Goal: Communication & Community: Answer question/provide support

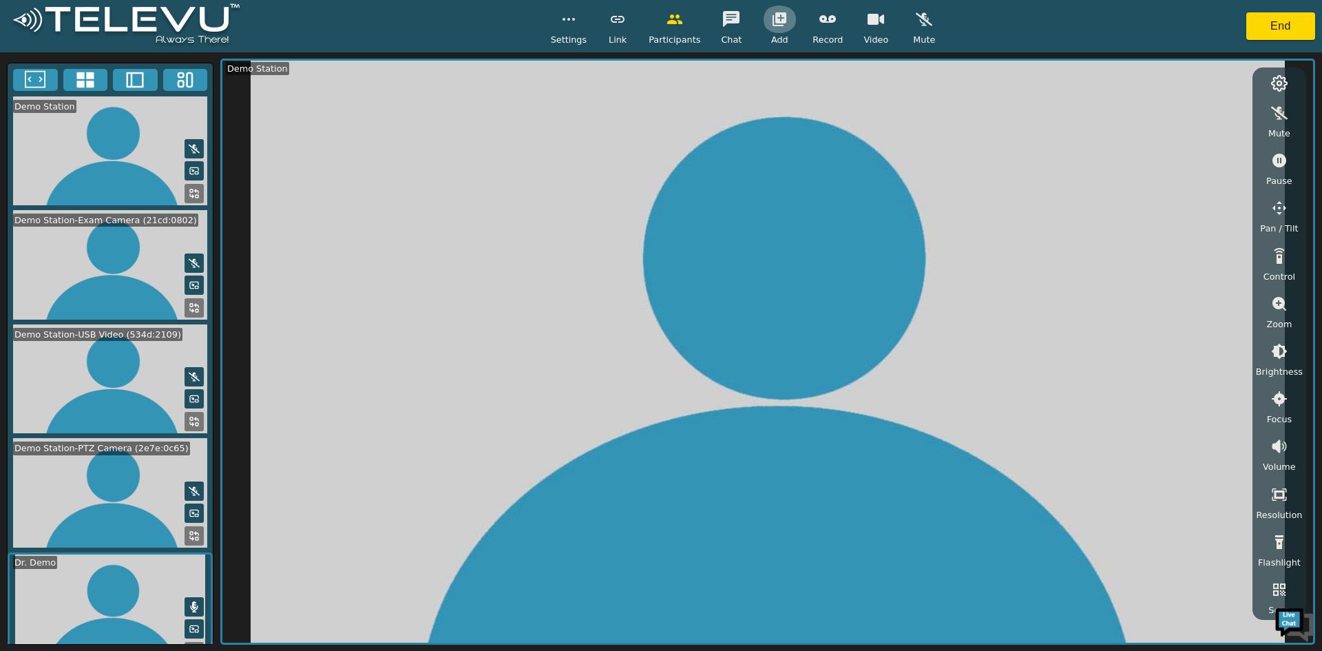
click at [785, 28] on button "button" at bounding box center [779, 20] width 34 height 28
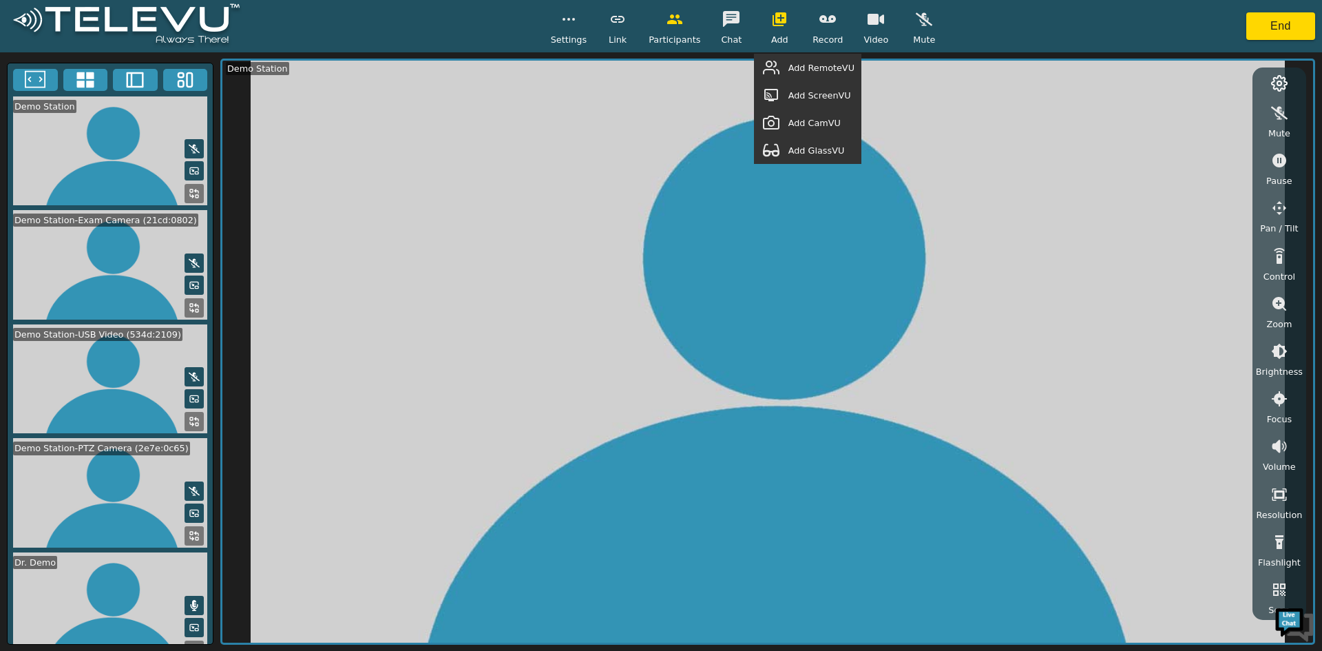
click at [807, 148] on span "Add GlassVU" at bounding box center [817, 150] width 56 height 13
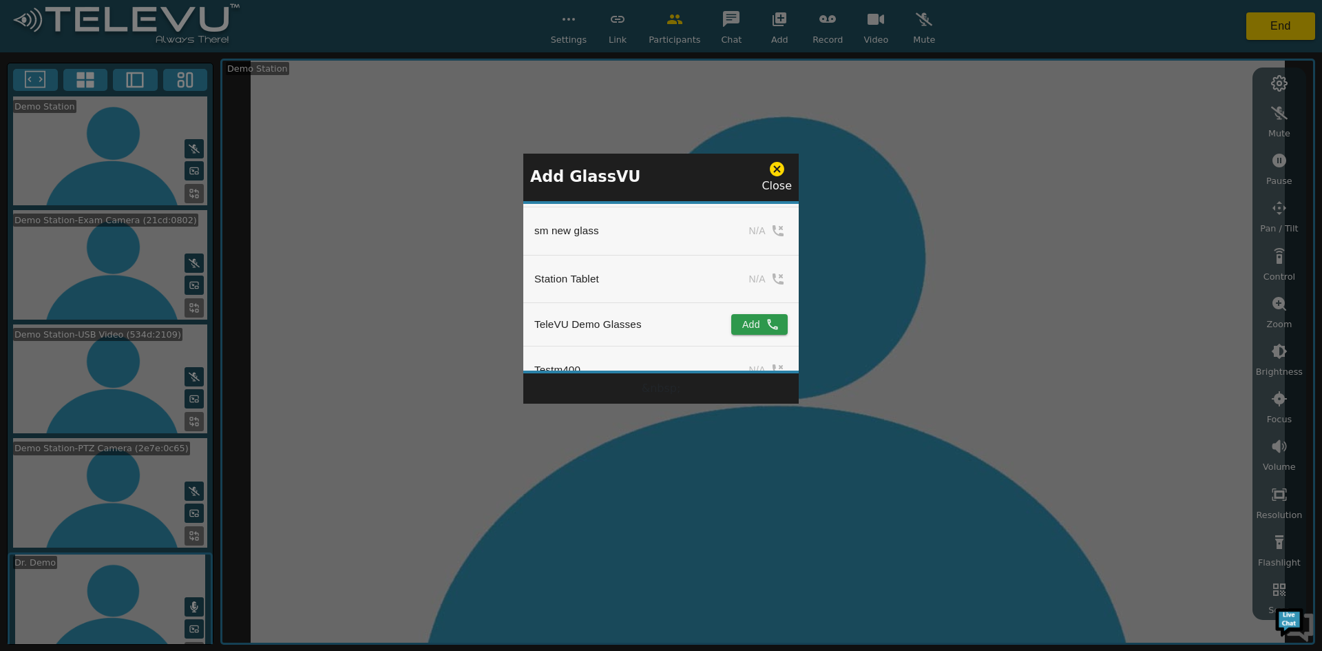
scroll to position [1585, 0]
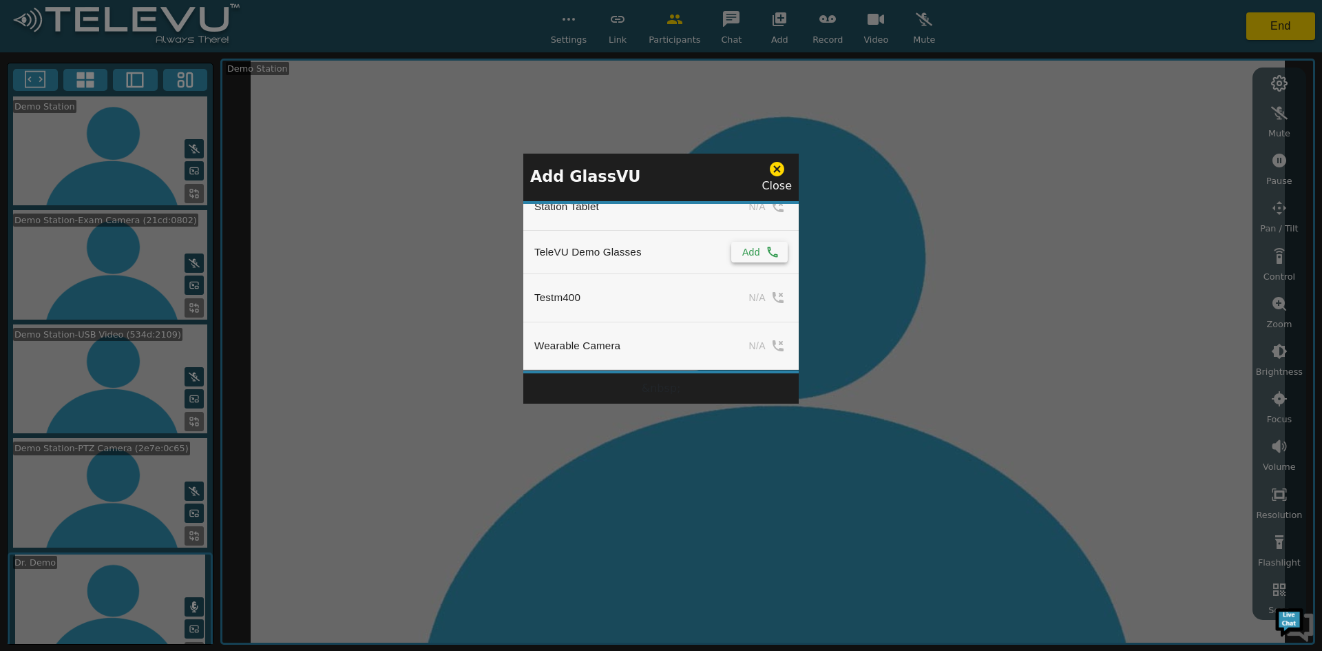
click at [756, 245] on button "Add" at bounding box center [759, 252] width 56 height 21
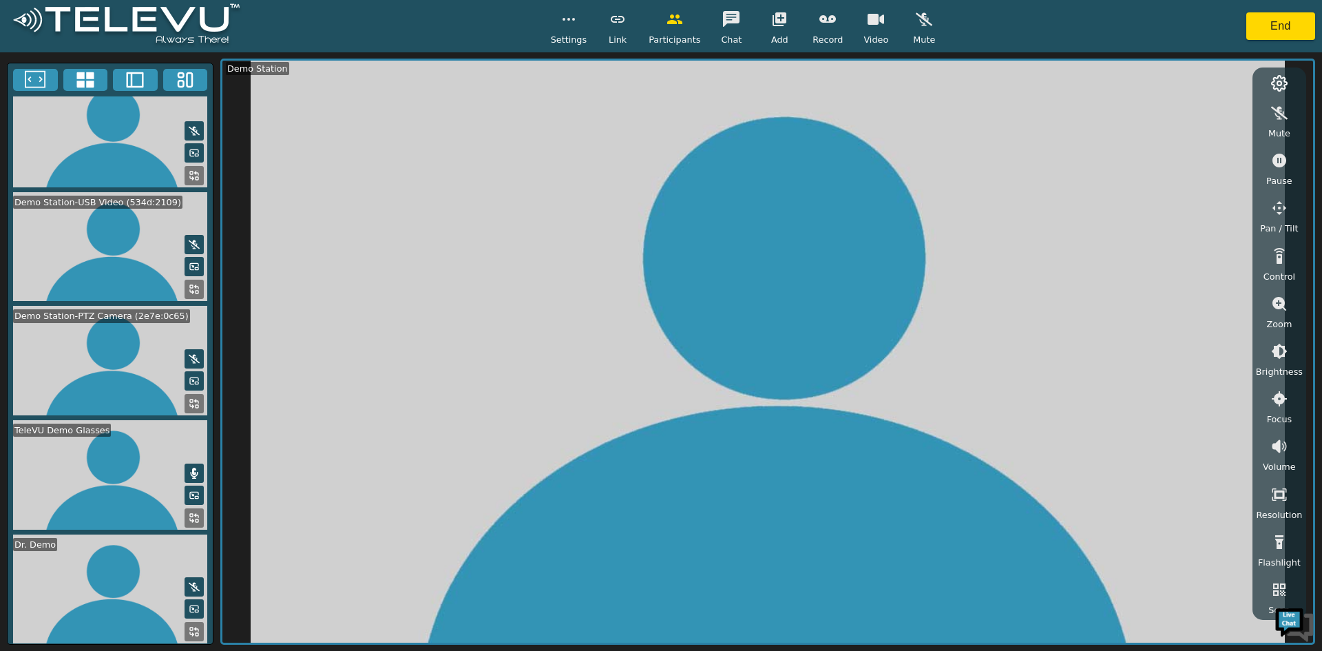
scroll to position [22, 0]
